Goal: Check status: Check status

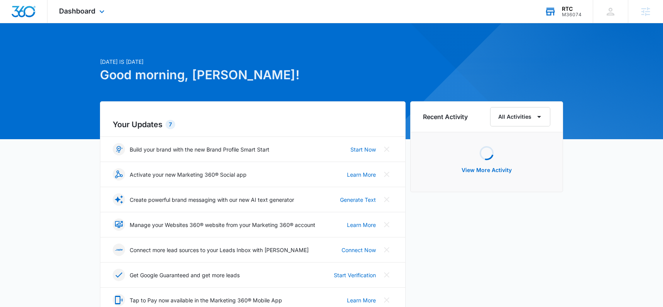
click at [562, 8] on div "RTC" at bounding box center [572, 9] width 20 height 6
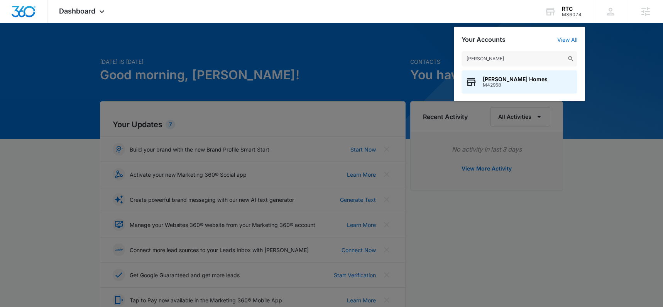
type input "stillwell"
click at [532, 81] on div "Stillwell Homes M42958" at bounding box center [520, 81] width 116 height 23
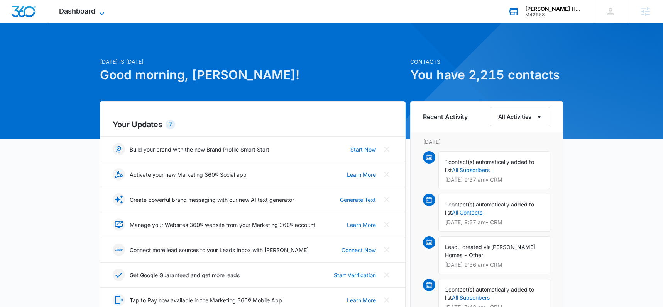
click at [77, 9] on span "Dashboard" at bounding box center [77, 11] width 36 height 8
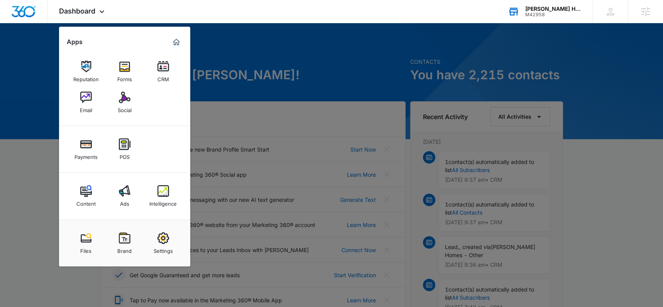
click at [166, 193] on img at bounding box center [163, 191] width 12 height 12
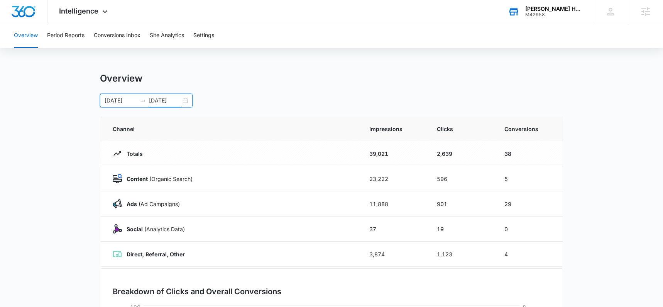
click at [181, 99] on input "10/07/2025" at bounding box center [165, 100] width 32 height 8
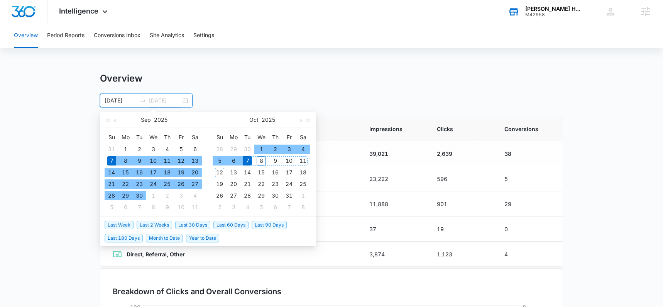
type input "10/07/2025"
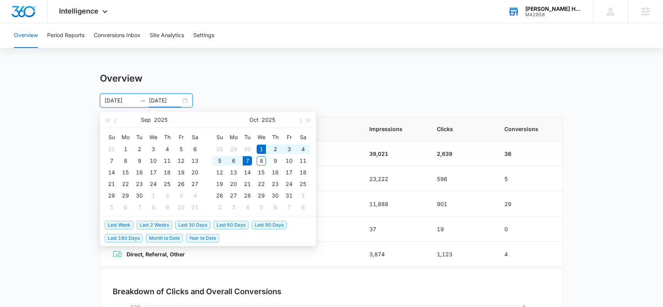
click at [147, 234] on span "Month to Date" at bounding box center [164, 238] width 37 height 8
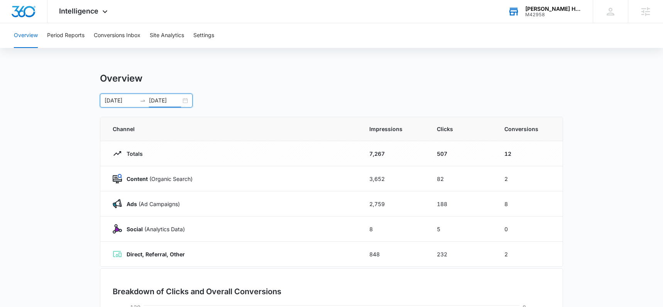
click at [184, 102] on div "10/01/2025 10/07/2025" at bounding box center [146, 100] width 93 height 14
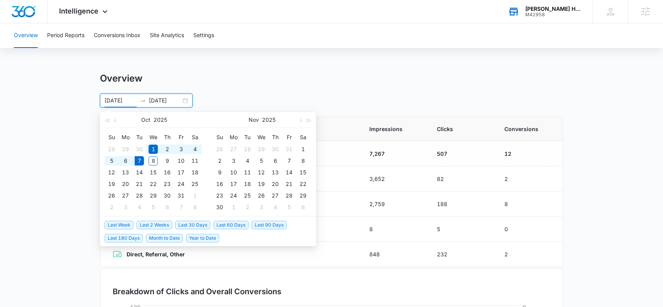
click at [201, 239] on span "Year to Date" at bounding box center [202, 238] width 33 height 8
type input "01/01/2025"
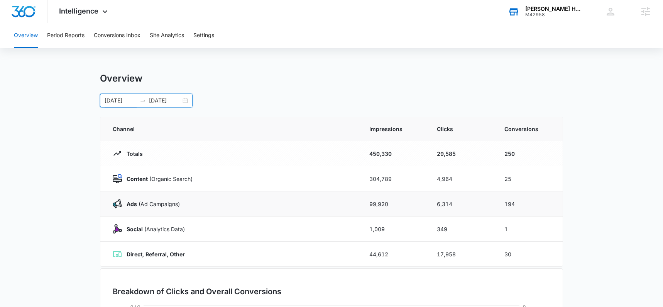
scroll to position [2, 0]
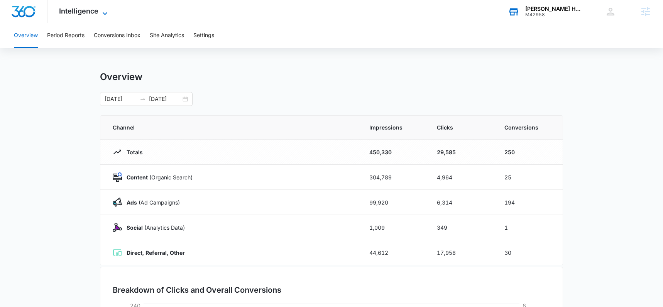
click at [93, 15] on span "Intelligence" at bounding box center [78, 11] width 39 height 8
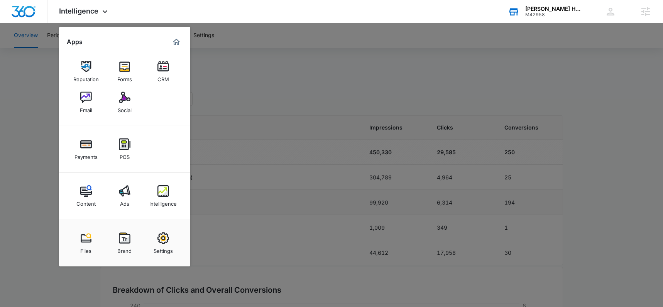
click at [125, 191] on img at bounding box center [125, 191] width 12 height 12
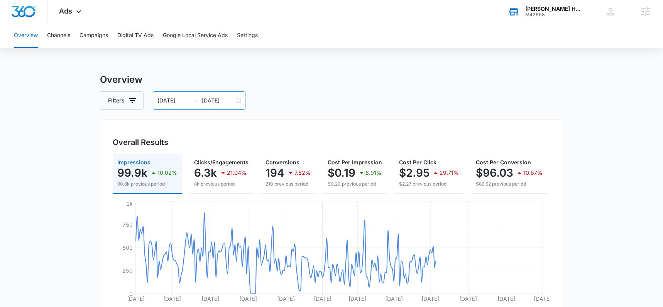
click at [239, 102] on div "01/01/2025 10/07/2025" at bounding box center [199, 100] width 93 height 19
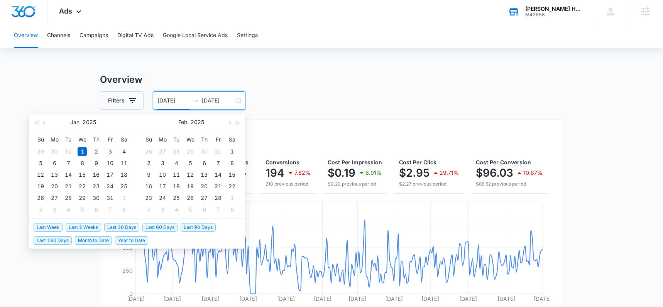
drag, startPoint x: 121, startPoint y: 224, endPoint x: 125, endPoint y: 223, distance: 4.5
click at [121, 224] on span "Last 30 Days" at bounding box center [121, 227] width 35 height 8
type input "09/08/2025"
type input "10/08/2025"
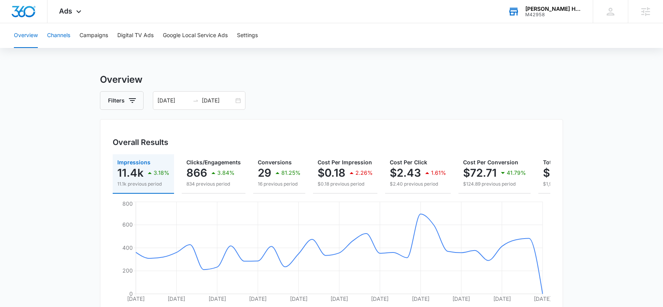
click at [67, 36] on button "Channels" at bounding box center [58, 35] width 23 height 25
click at [68, 12] on span "Ads" at bounding box center [65, 11] width 13 height 8
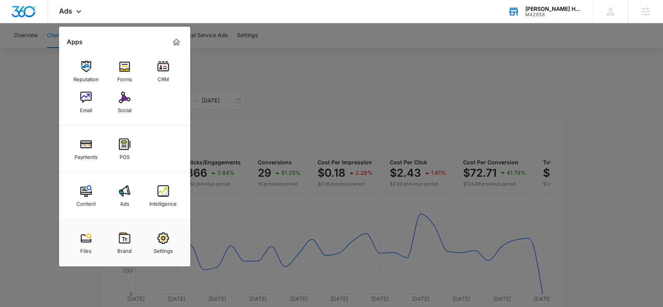
click at [162, 188] on img at bounding box center [163, 191] width 12 height 12
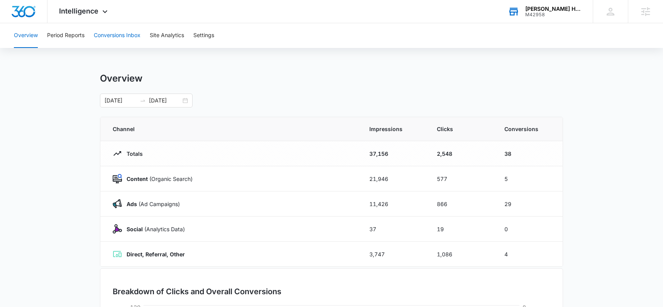
click at [118, 37] on button "Conversions Inbox" at bounding box center [117, 35] width 47 height 25
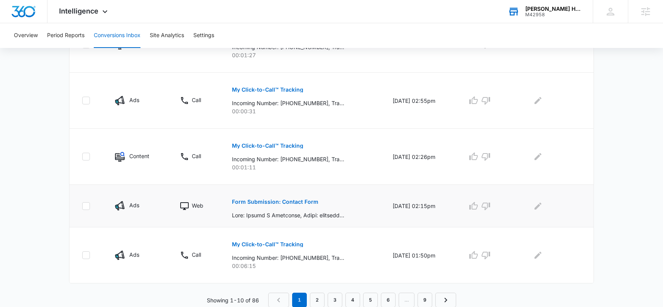
scroll to position [493, 0]
click at [318, 298] on link "2" at bounding box center [317, 299] width 15 height 15
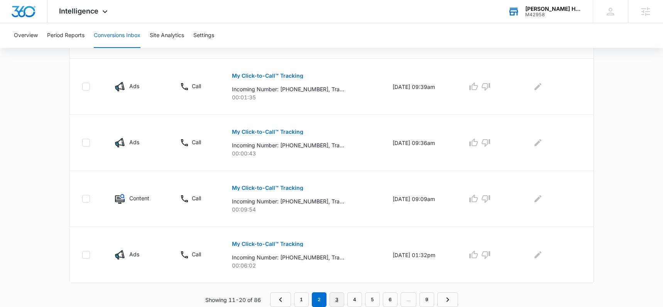
click at [339, 301] on link "3" at bounding box center [337, 299] width 15 height 15
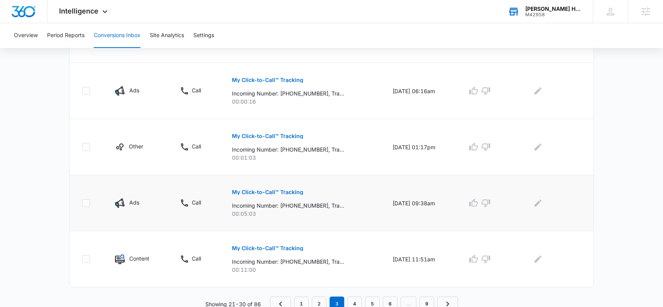
scroll to position [520, 0]
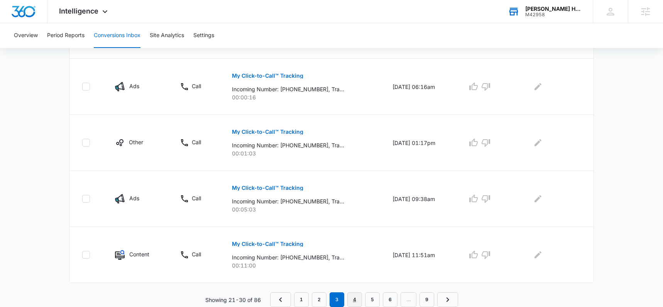
click at [357, 300] on link "4" at bounding box center [354, 299] width 15 height 15
click at [369, 296] on link "5" at bounding box center [372, 299] width 15 height 15
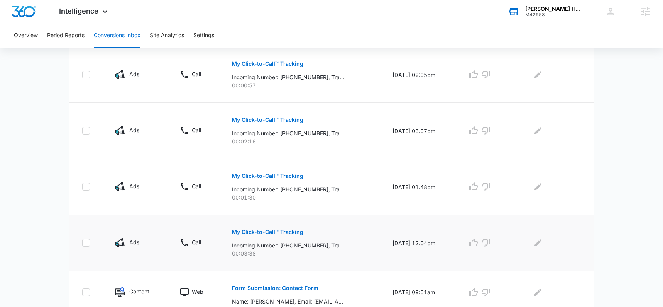
scroll to position [507, 0]
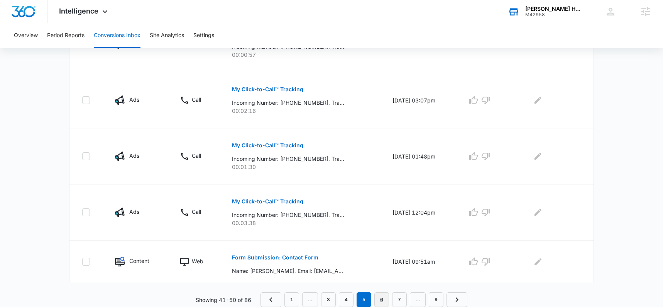
click at [383, 296] on link "6" at bounding box center [381, 299] width 15 height 15
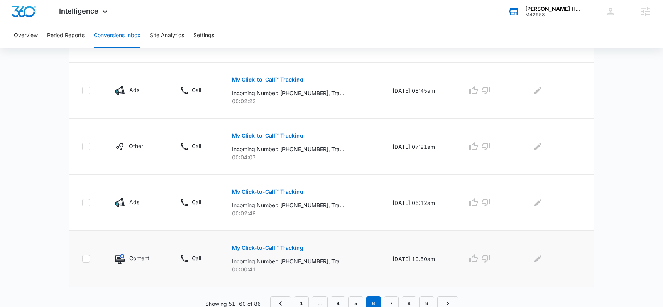
scroll to position [520, 0]
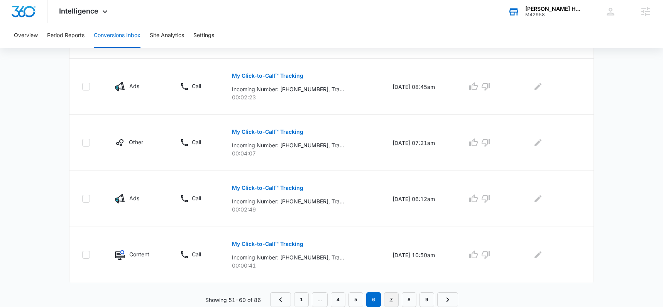
click at [389, 293] on link "7" at bounding box center [391, 299] width 15 height 15
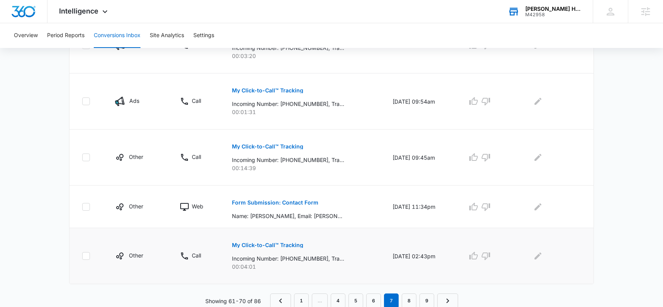
scroll to position [507, 0]
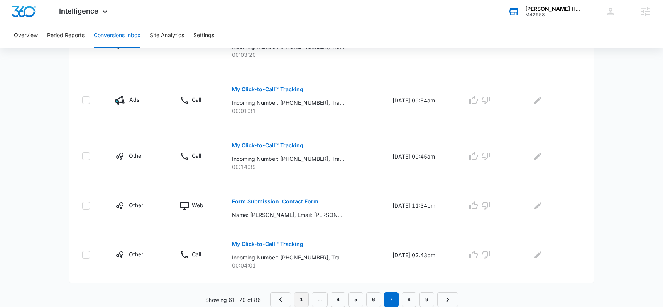
click at [299, 297] on link "1" at bounding box center [301, 299] width 15 height 15
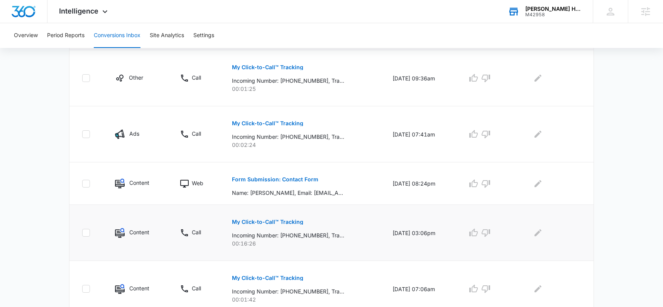
scroll to position [200, 0]
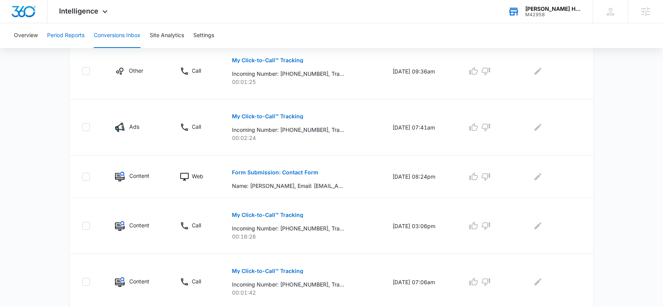
click at [80, 33] on button "Period Reports" at bounding box center [65, 35] width 37 height 25
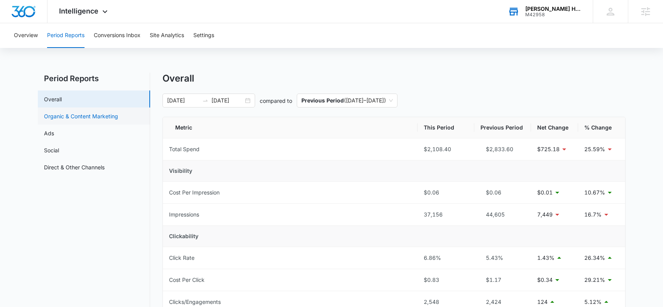
click at [107, 119] on link "Organic & Content Marketing" at bounding box center [81, 116] width 74 height 8
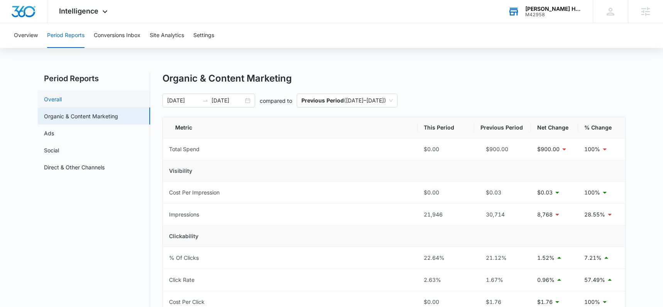
click at [62, 103] on link "Overall" at bounding box center [53, 99] width 18 height 8
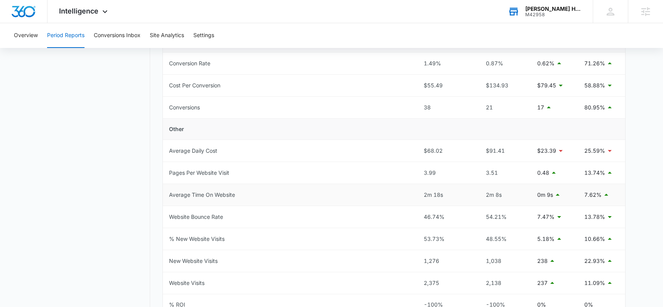
scroll to position [159, 0]
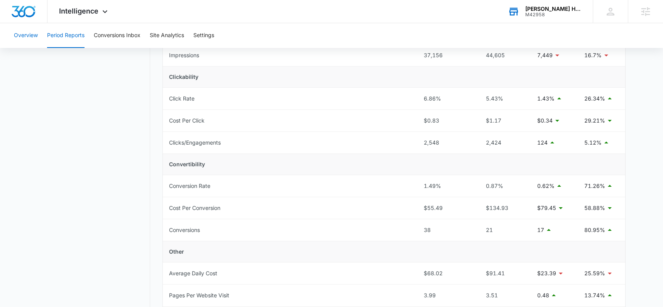
click at [21, 32] on button "Overview" at bounding box center [26, 35] width 24 height 25
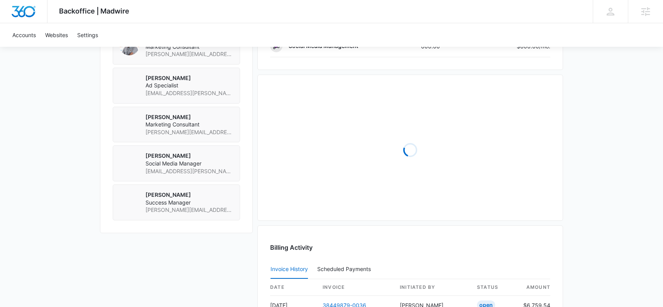
scroll to position [684, 0]
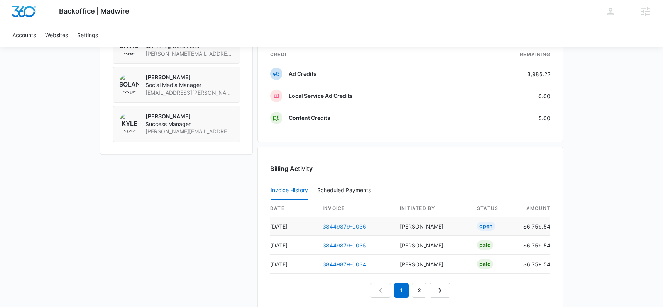
click at [329, 225] on link "38449879-0036" at bounding box center [345, 226] width 44 height 7
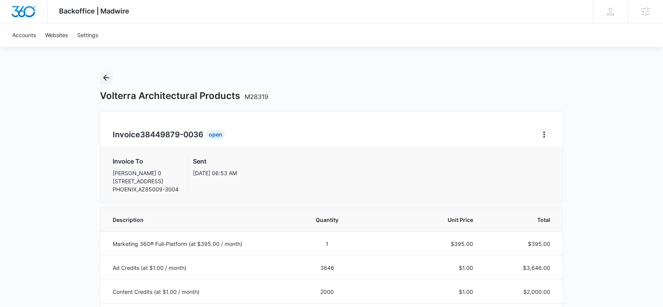
click at [103, 75] on icon "Back" at bounding box center [106, 77] width 9 height 9
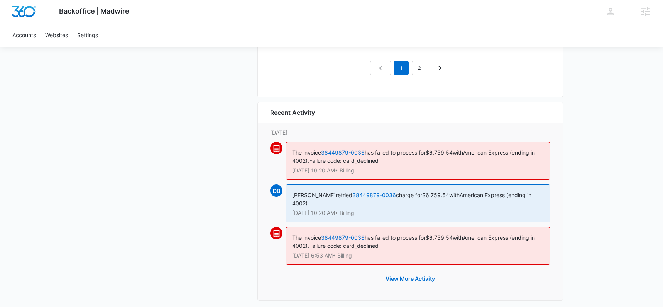
scroll to position [915, 0]
